Goal: Transaction & Acquisition: Purchase product/service

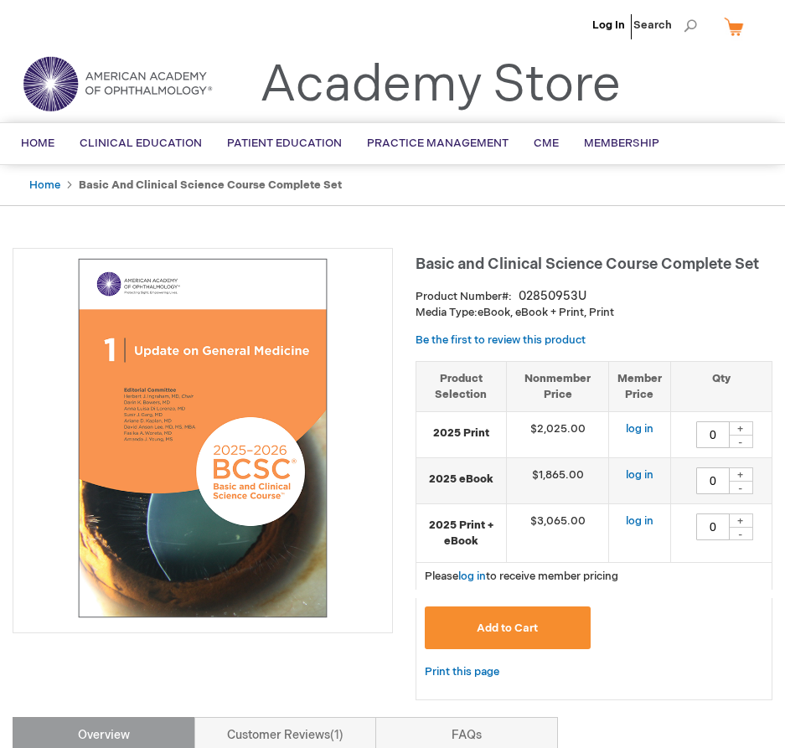
type input "0"
click at [610, 34] on li "Log In" at bounding box center [608, 25] width 41 height 50
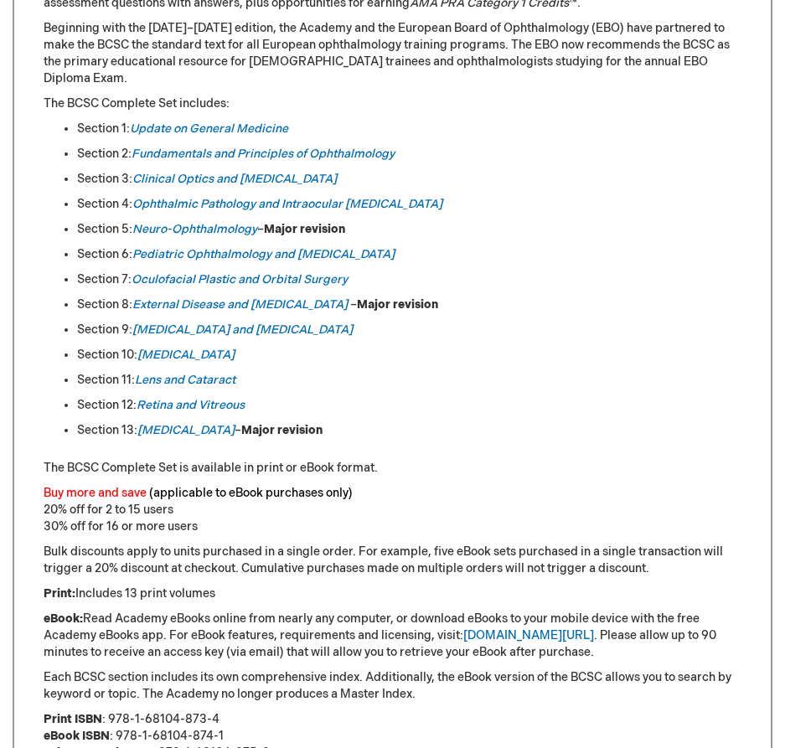
scroll to position [558, 0]
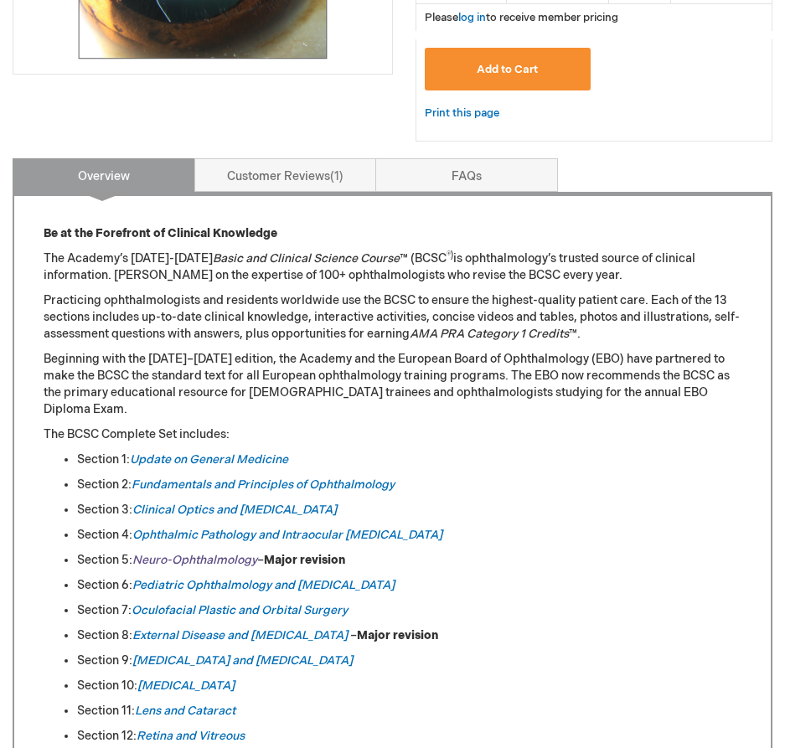
click at [257, 553] on em "Neuro-Ophthalmology" at bounding box center [194, 560] width 125 height 14
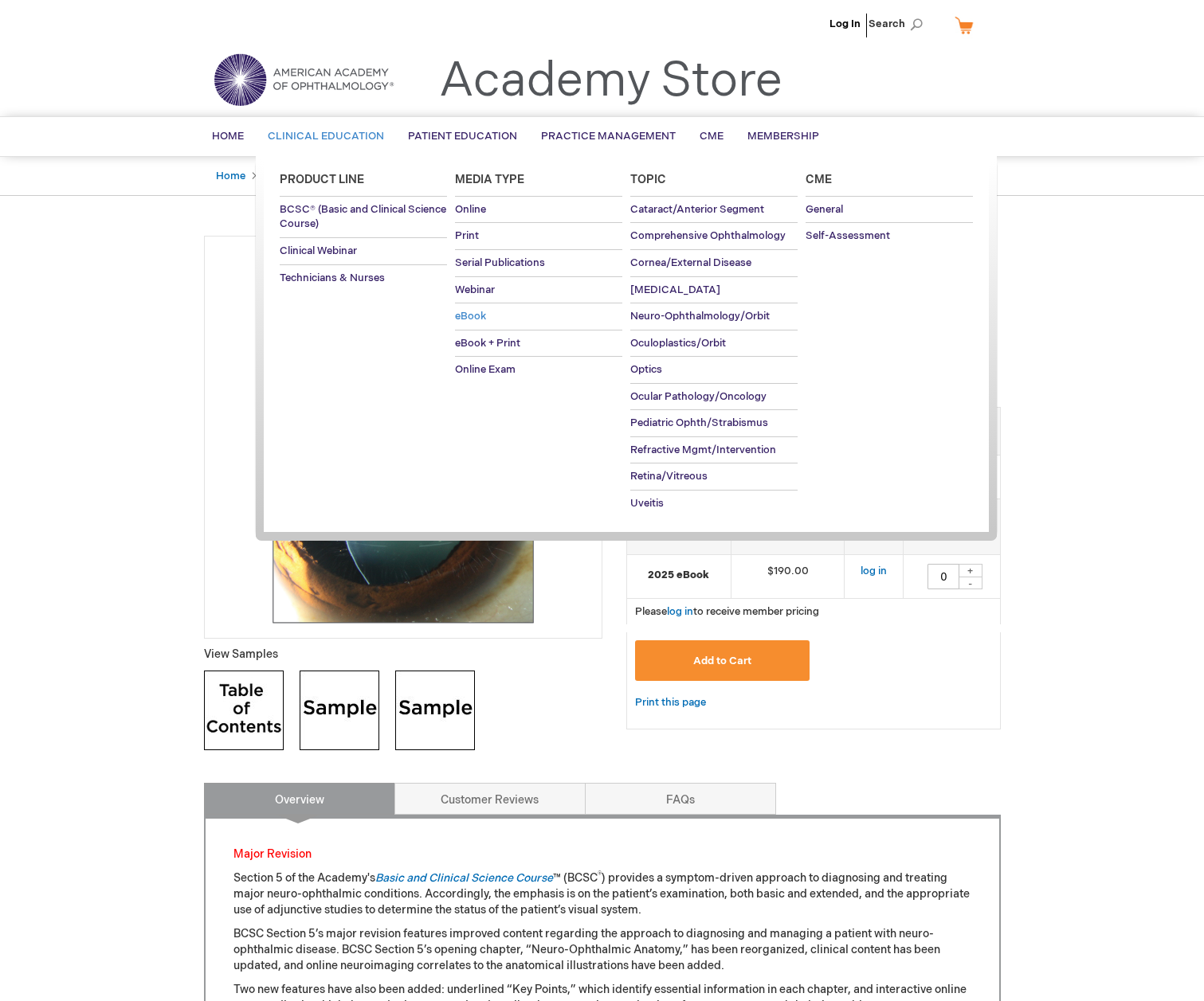
drag, startPoint x: 494, startPoint y: 348, endPoint x: 466, endPoint y: 313, distance: 44.8
click at [478, 316] on ul "Online Print Serial Publications Webinar eBook eBook + Print Online Exam" at bounding box center [539, 290] width 168 height 186
click at [466, 313] on span "eBook" at bounding box center [470, 316] width 31 height 12
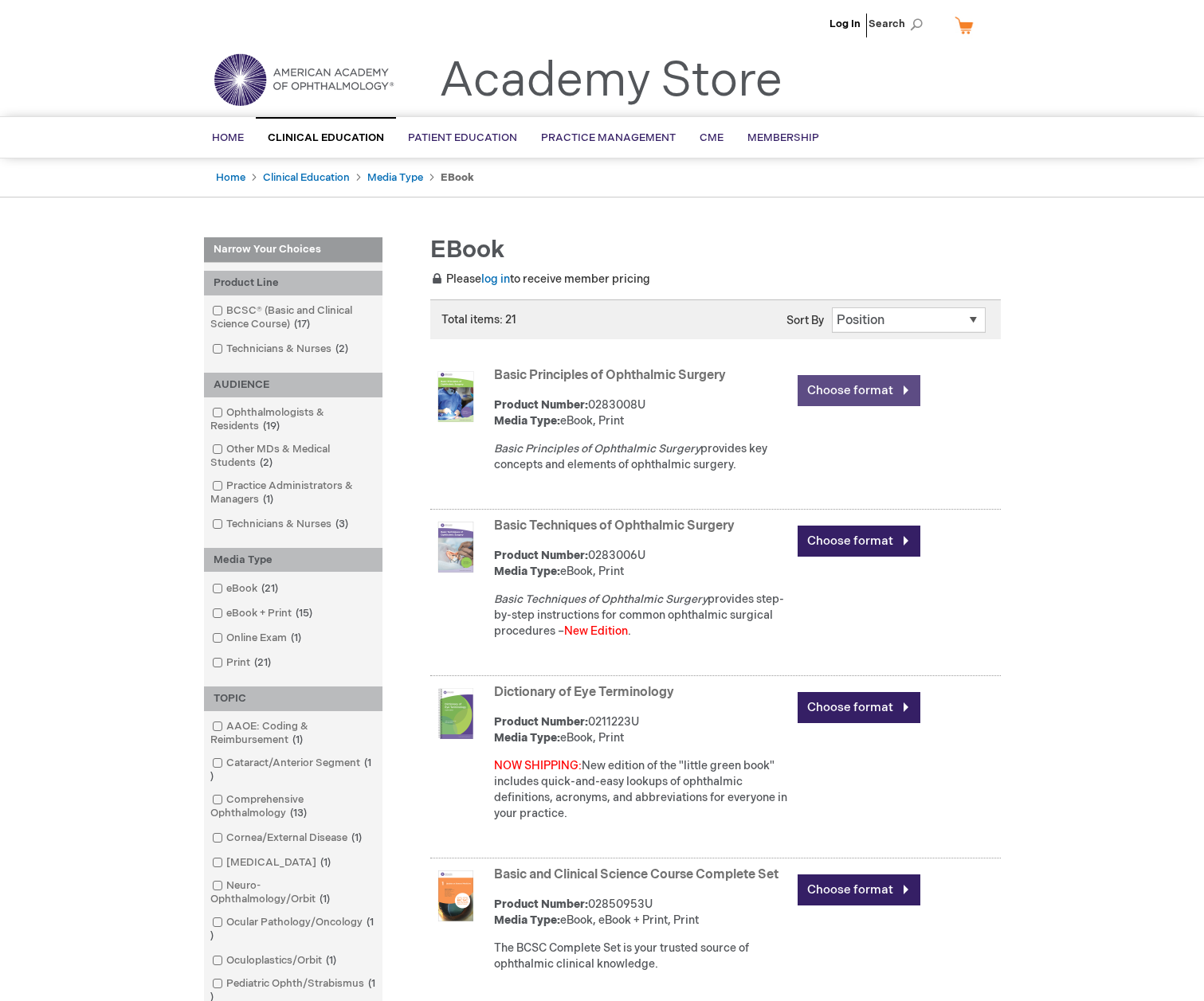
click at [845, 392] on link "Choose format" at bounding box center [859, 390] width 123 height 31
